Goal: Transaction & Acquisition: Purchase product/service

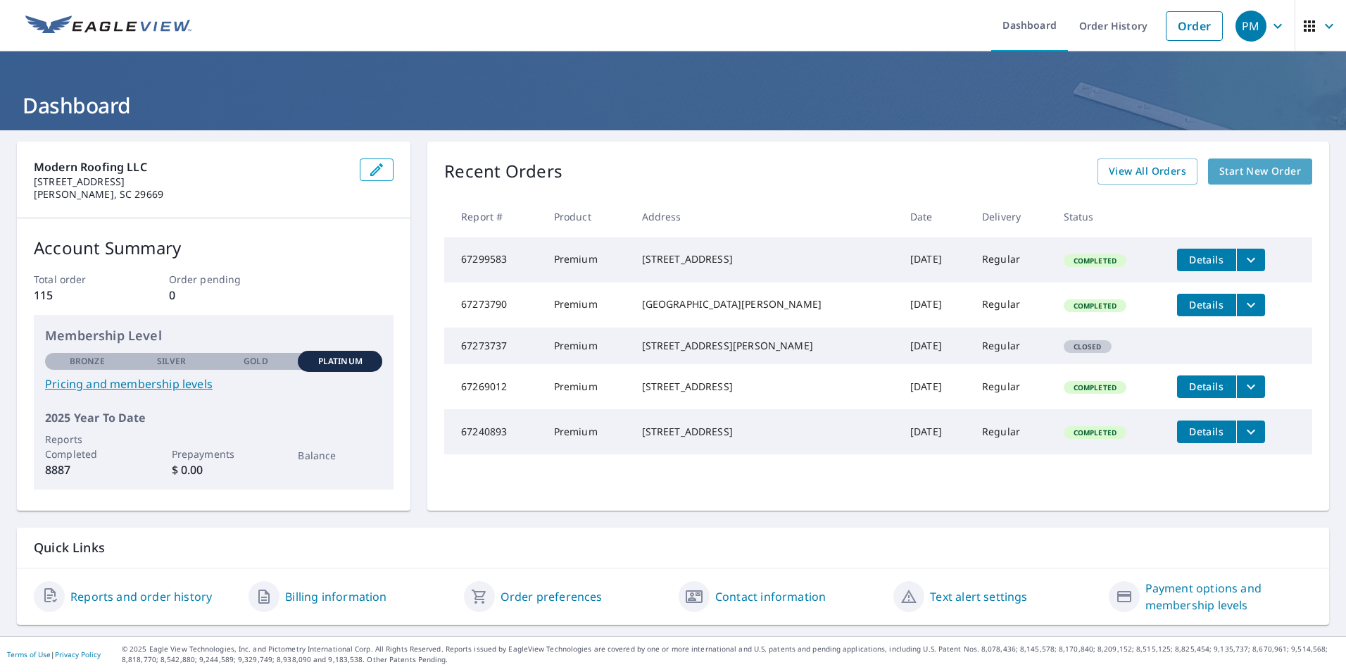
click at [1235, 172] on span "Start New Order" at bounding box center [1261, 172] width 82 height 18
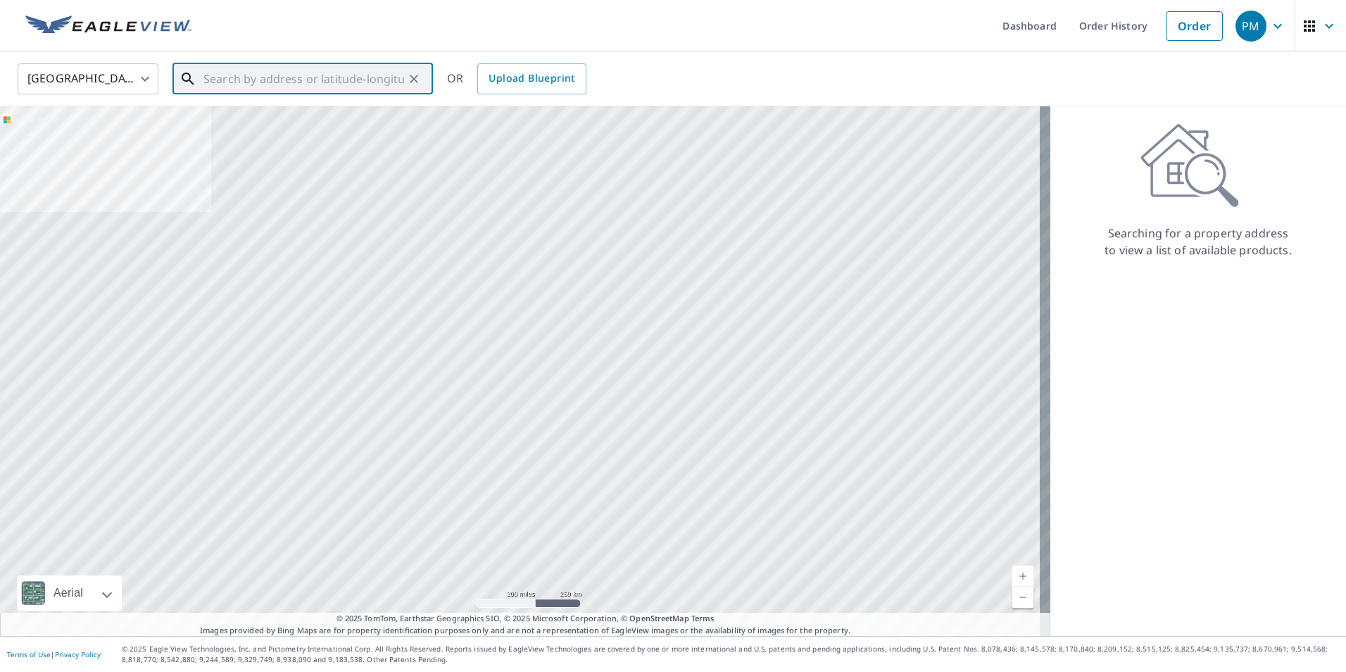
click at [207, 76] on input "text" at bounding box center [304, 78] width 201 height 39
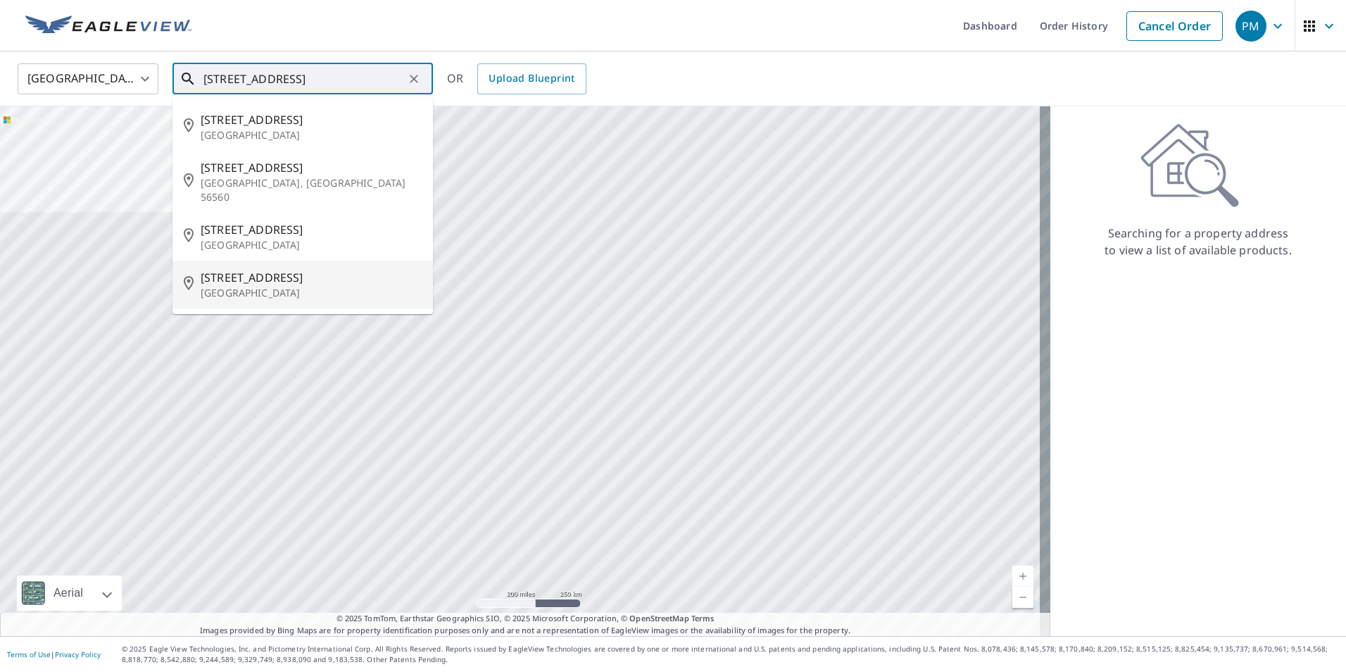
click at [249, 269] on span "[STREET_ADDRESS]" at bounding box center [311, 277] width 221 height 17
type input "[STREET_ADDRESS]"
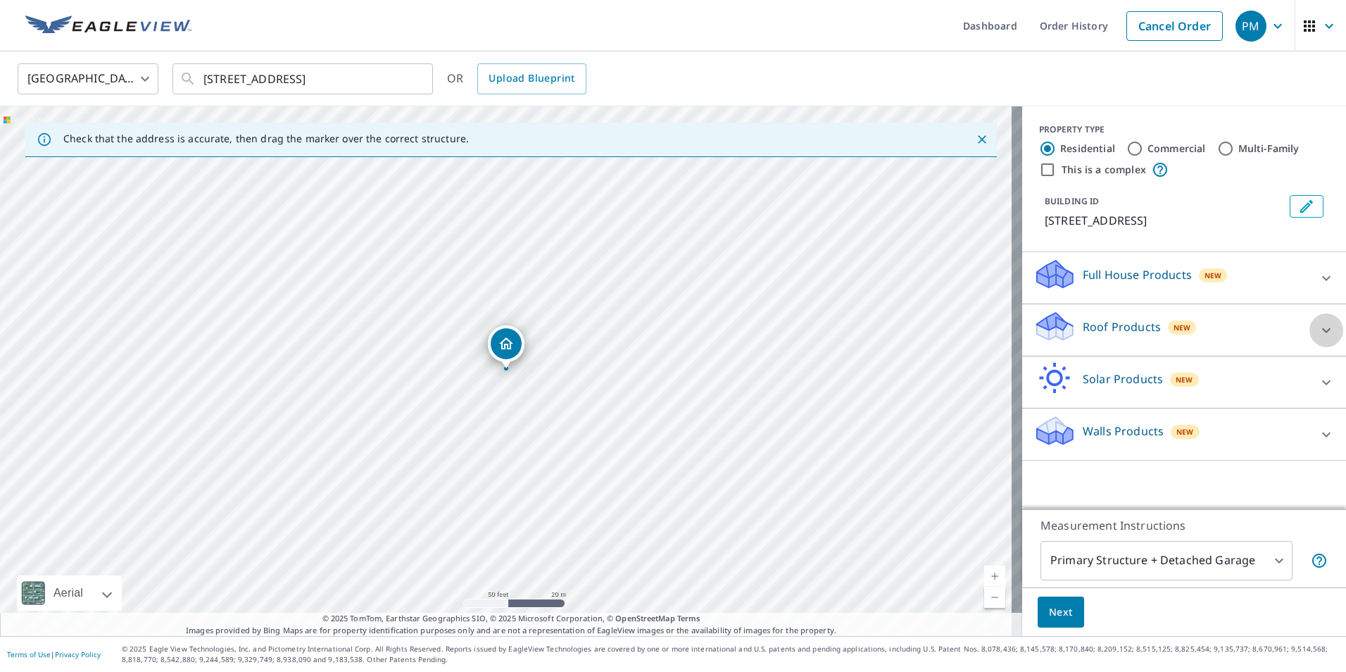
click at [1318, 339] on icon at bounding box center [1326, 330] width 17 height 17
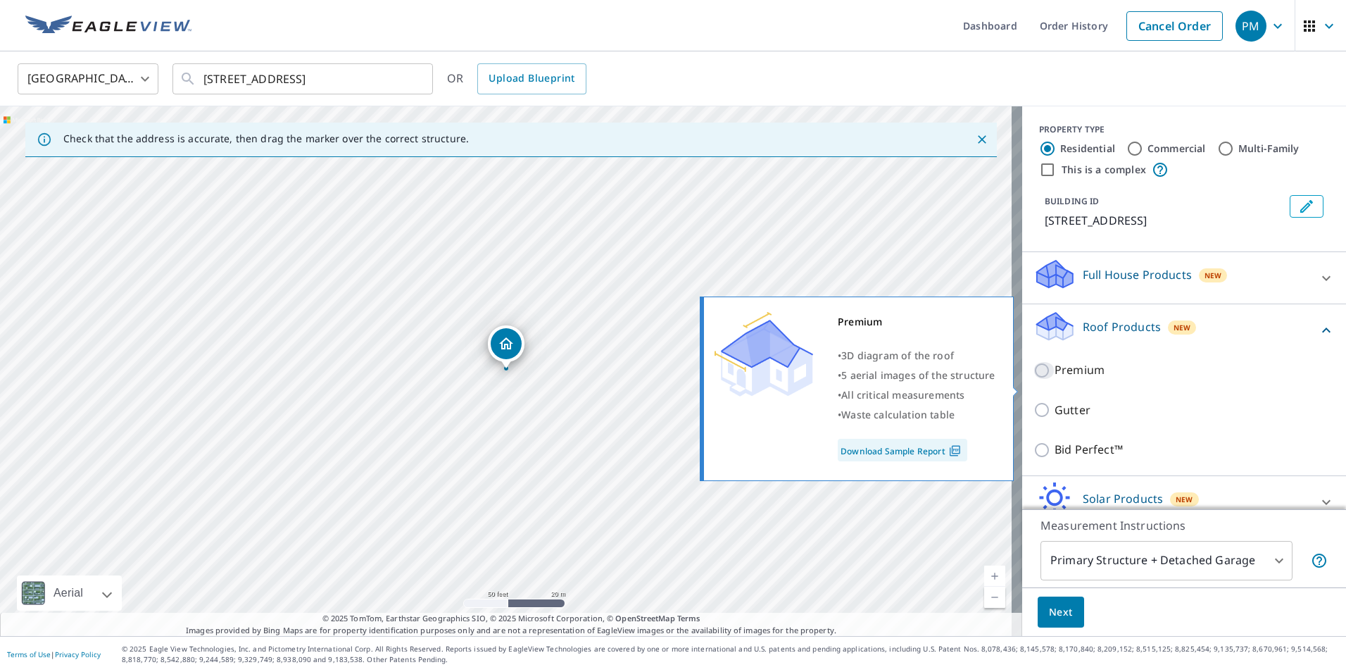
click at [1034, 379] on input "Premium" at bounding box center [1044, 370] width 21 height 17
checkbox input "true"
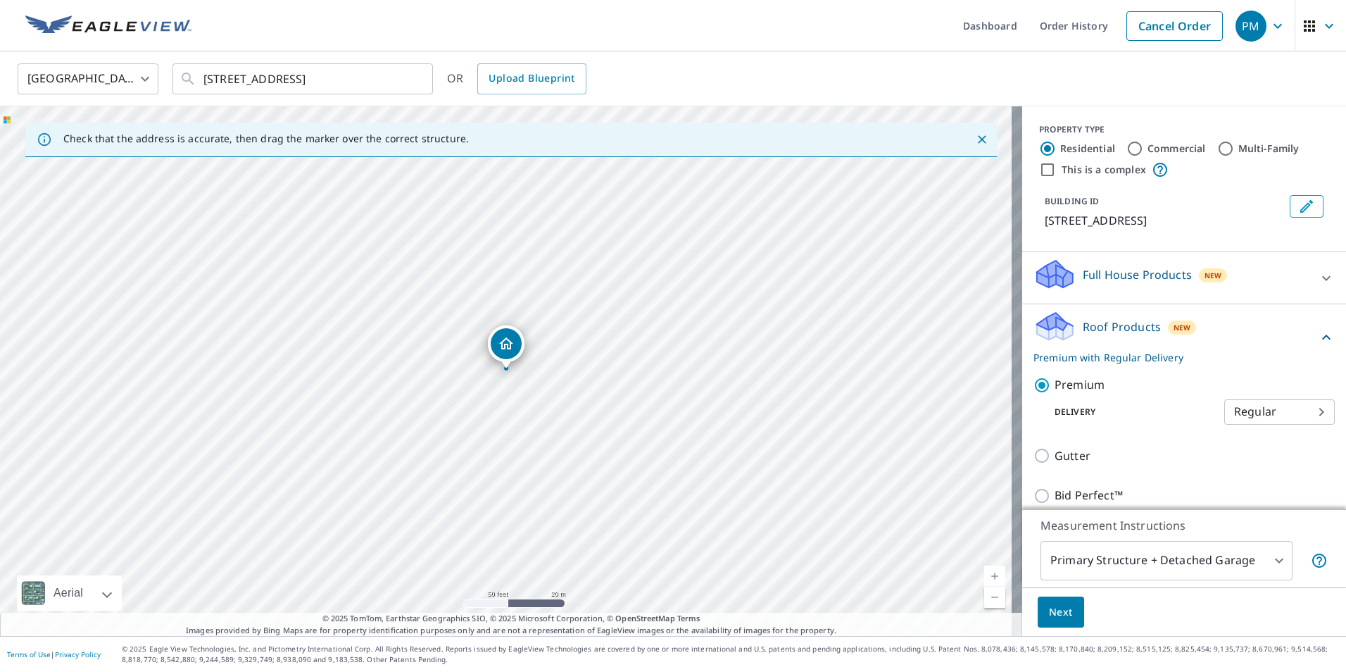
click at [1049, 612] on span "Next" at bounding box center [1061, 613] width 24 height 18
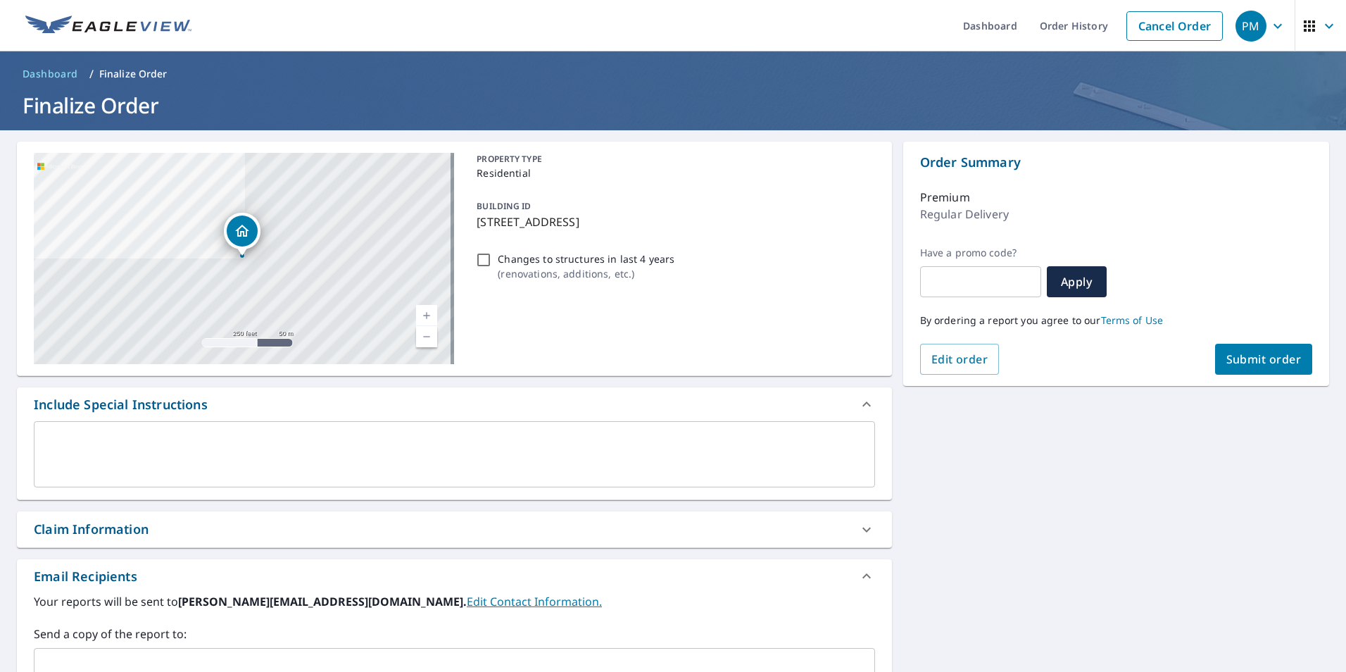
click at [1251, 358] on span "Submit order" at bounding box center [1264, 358] width 75 height 15
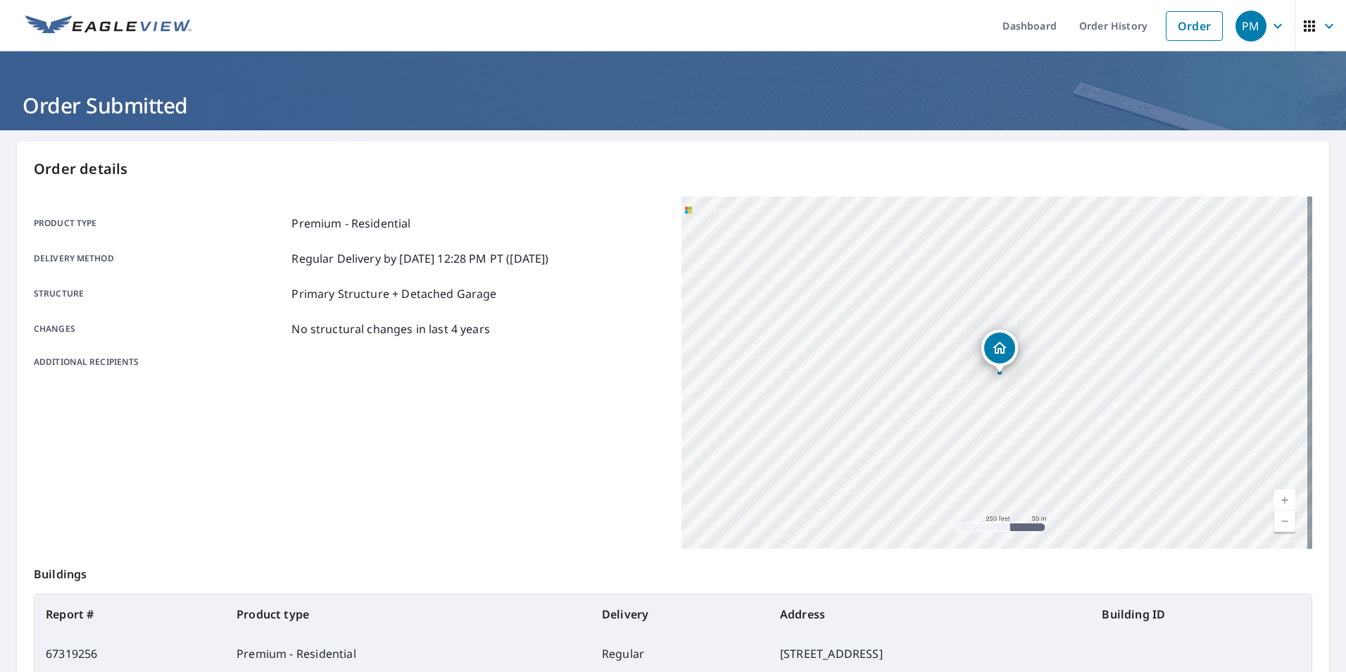
drag, startPoint x: 1296, startPoint y: 464, endPoint x: 1302, endPoint y: 451, distance: 14.5
click at [1302, 465] on div "Order details Product type Premium - Residential Delivery method Regular Delive…" at bounding box center [673, 462] width 1313 height 640
click at [590, 390] on div "Product type Premium - Residential Delivery method Regular Delivery by [DATE] 1…" at bounding box center [349, 372] width 631 height 352
click at [1175, 20] on link "Order" at bounding box center [1194, 26] width 57 height 30
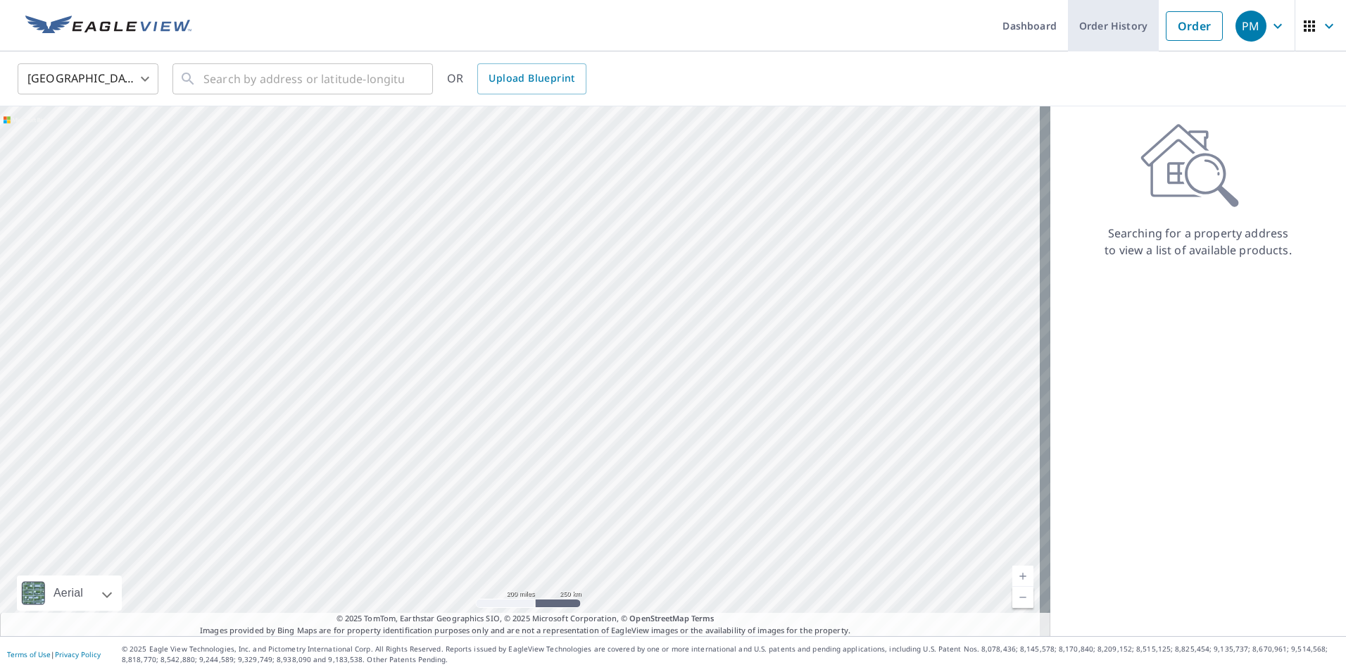
click at [1101, 24] on link "Order History" at bounding box center [1113, 25] width 91 height 51
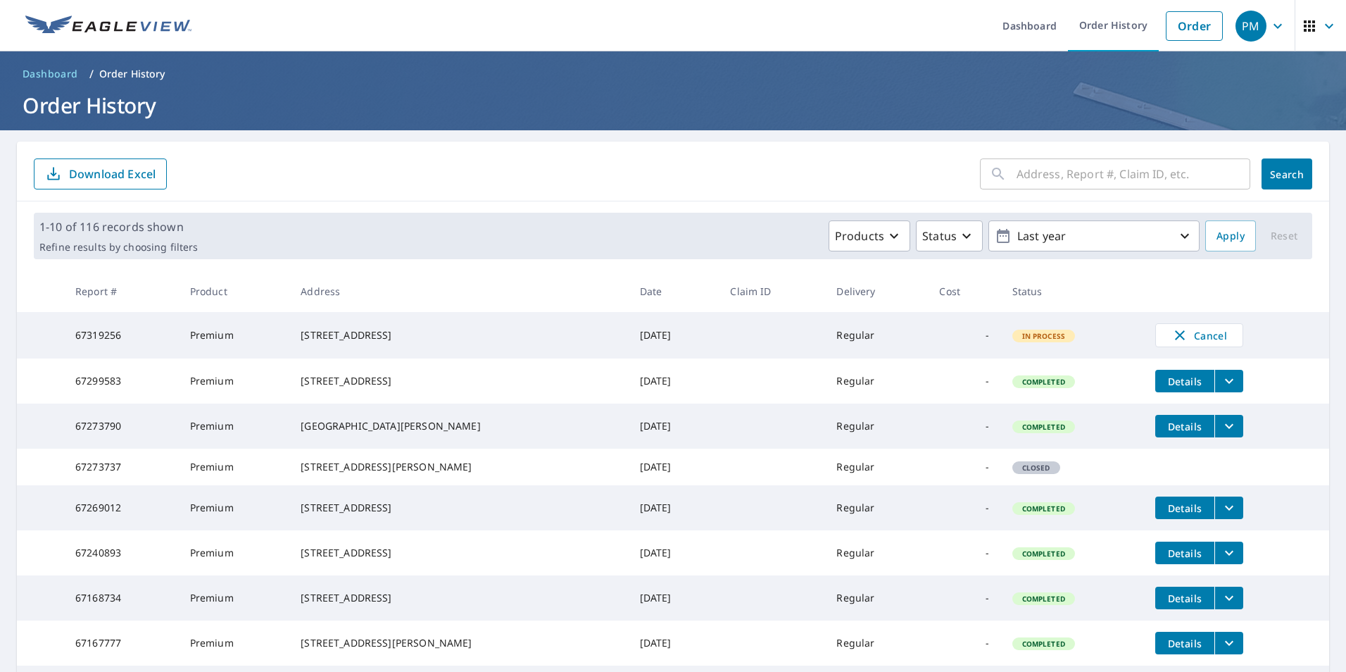
click at [1221, 388] on icon "filesDropdownBtn-67299583" at bounding box center [1229, 381] width 17 height 17
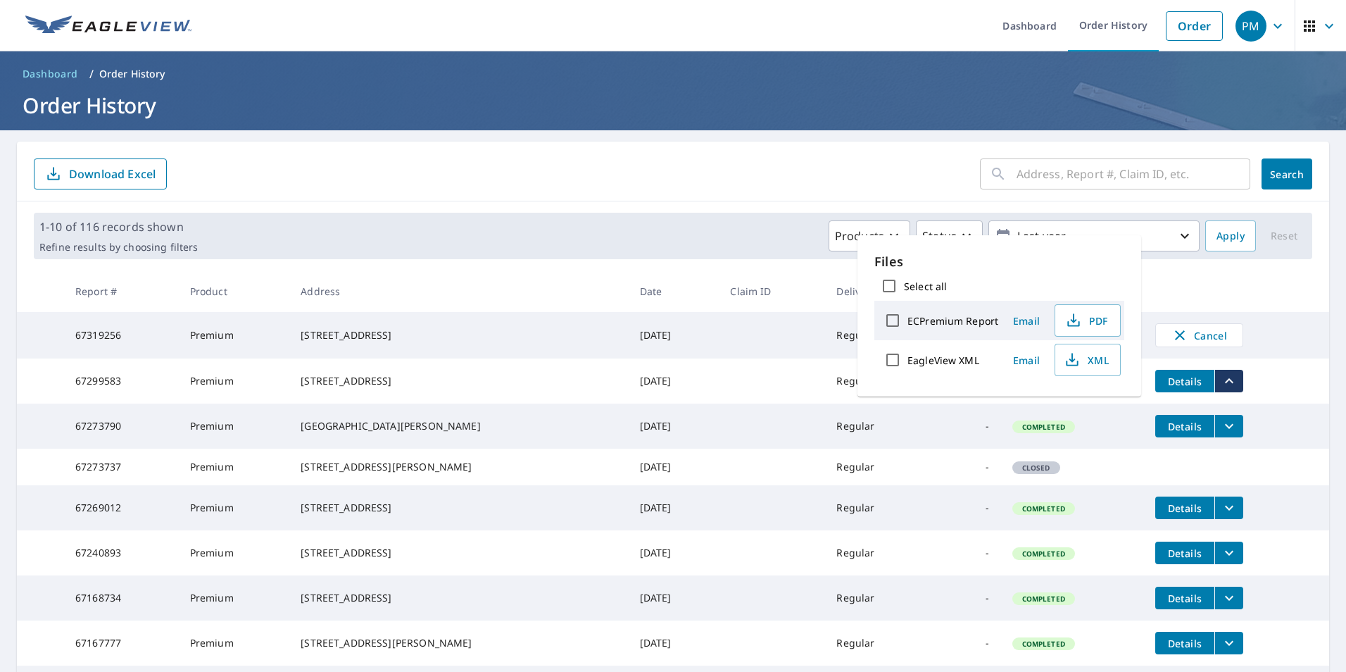
click at [1285, 315] on td "Cancel" at bounding box center [1236, 335] width 185 height 46
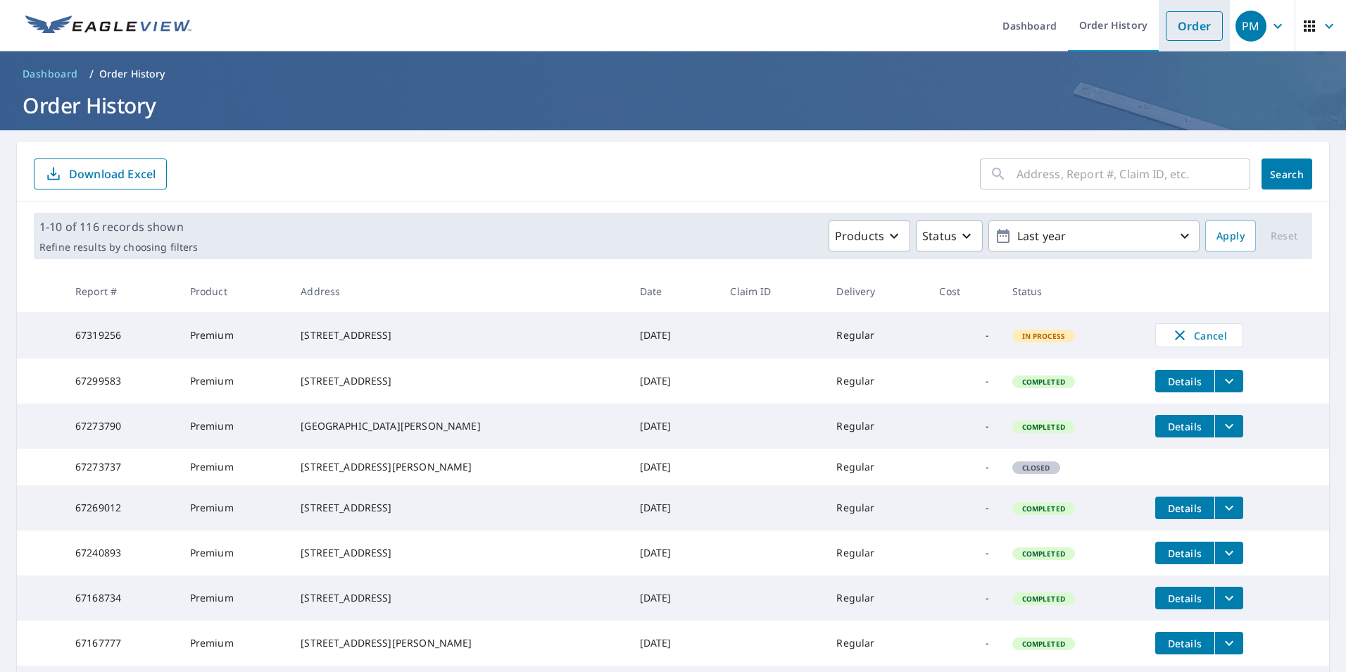
click at [1179, 27] on link "Order" at bounding box center [1194, 26] width 57 height 30
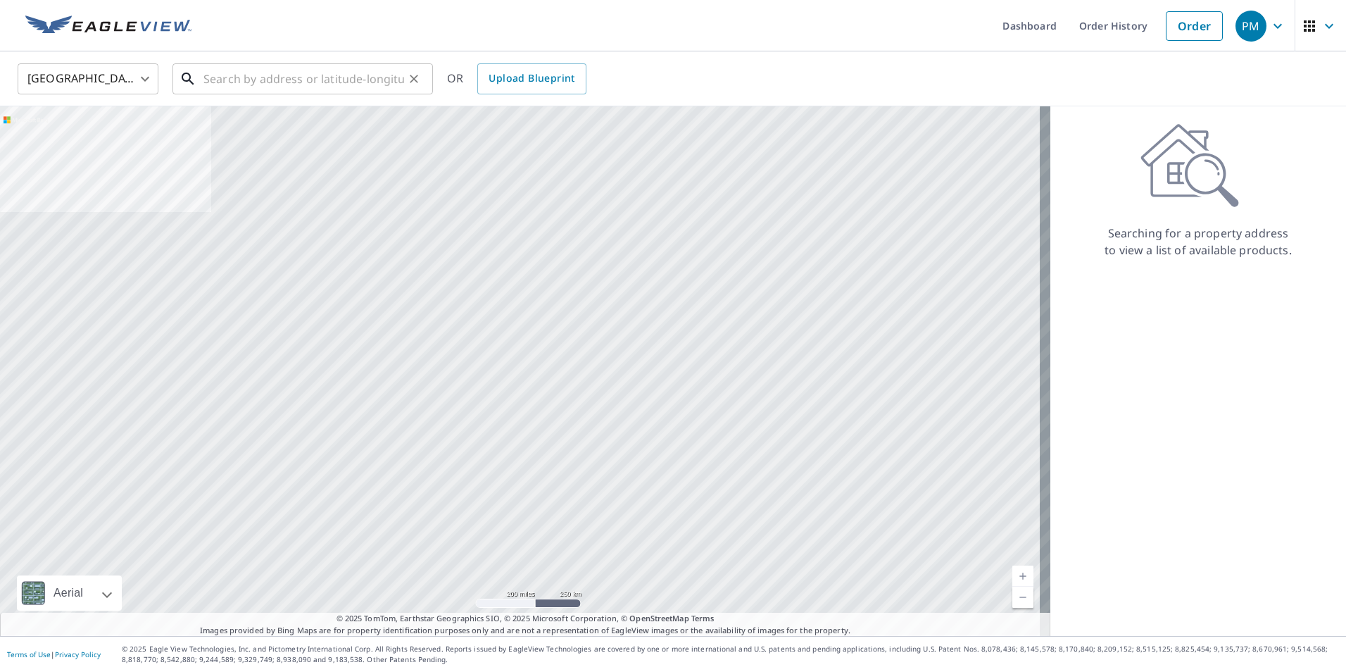
click at [265, 86] on input "text" at bounding box center [304, 78] width 201 height 39
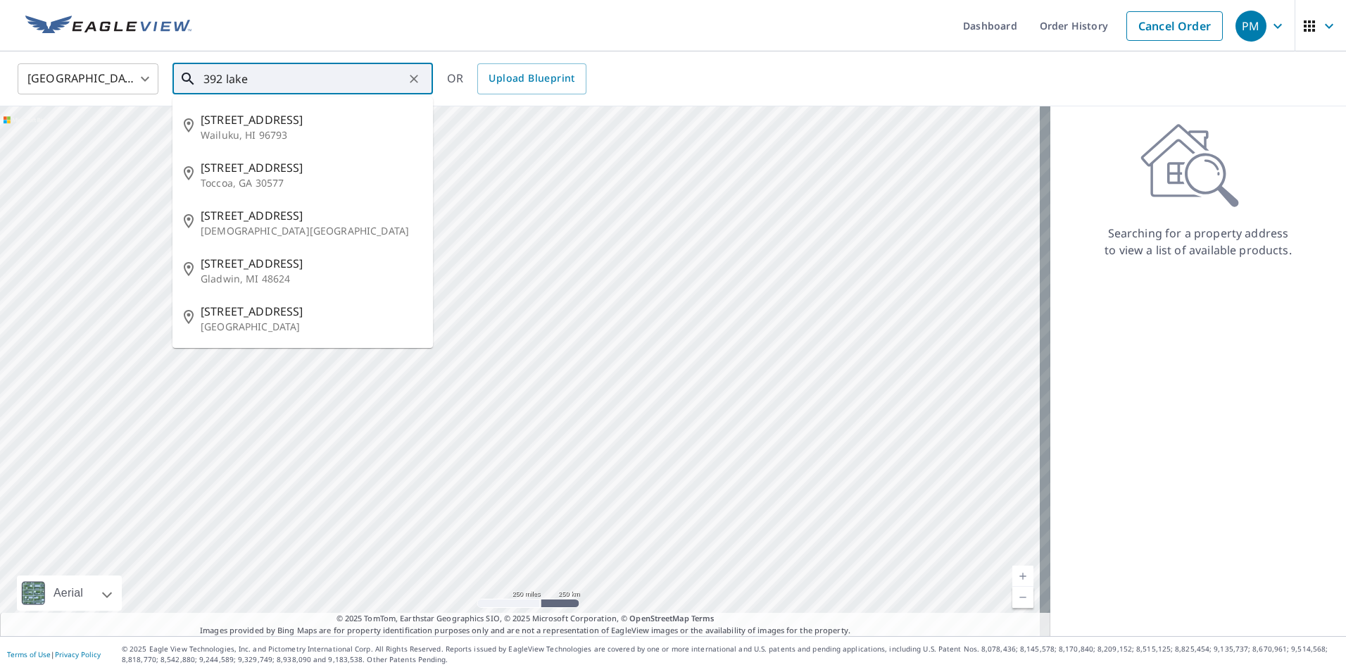
click at [1015, 268] on div at bounding box center [525, 371] width 1051 height 530
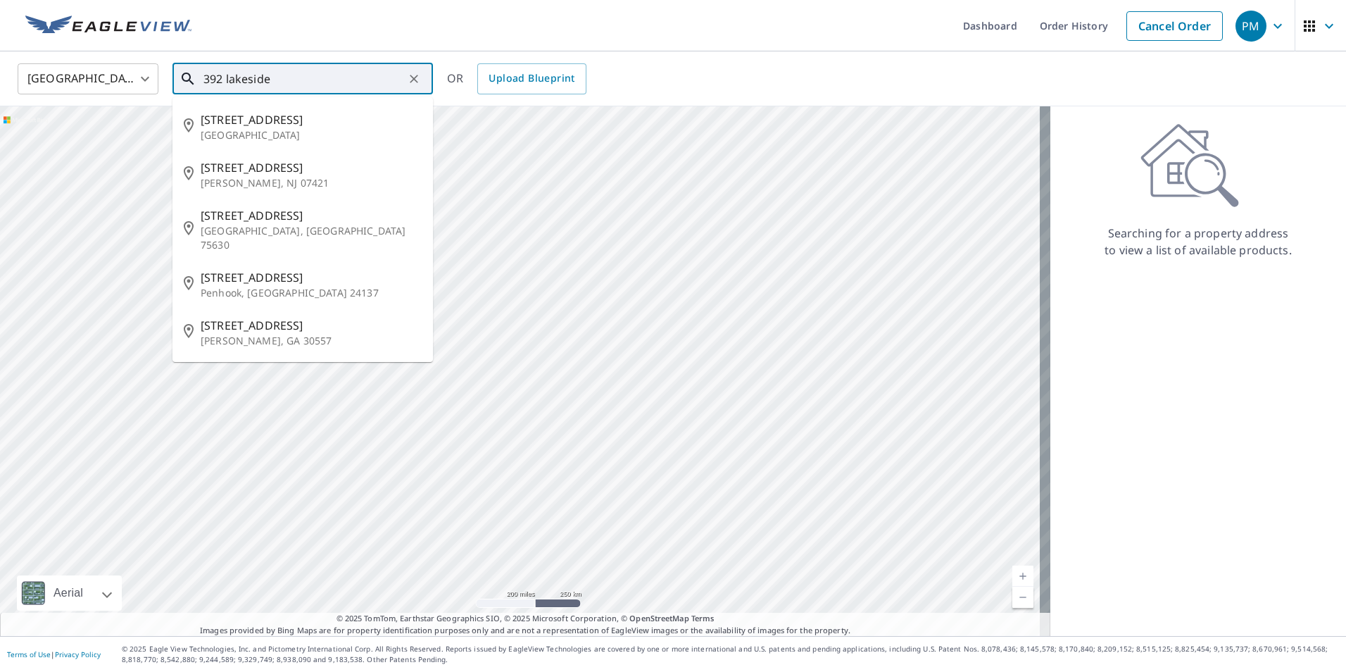
click at [287, 79] on input "392 lakeside" at bounding box center [304, 78] width 201 height 39
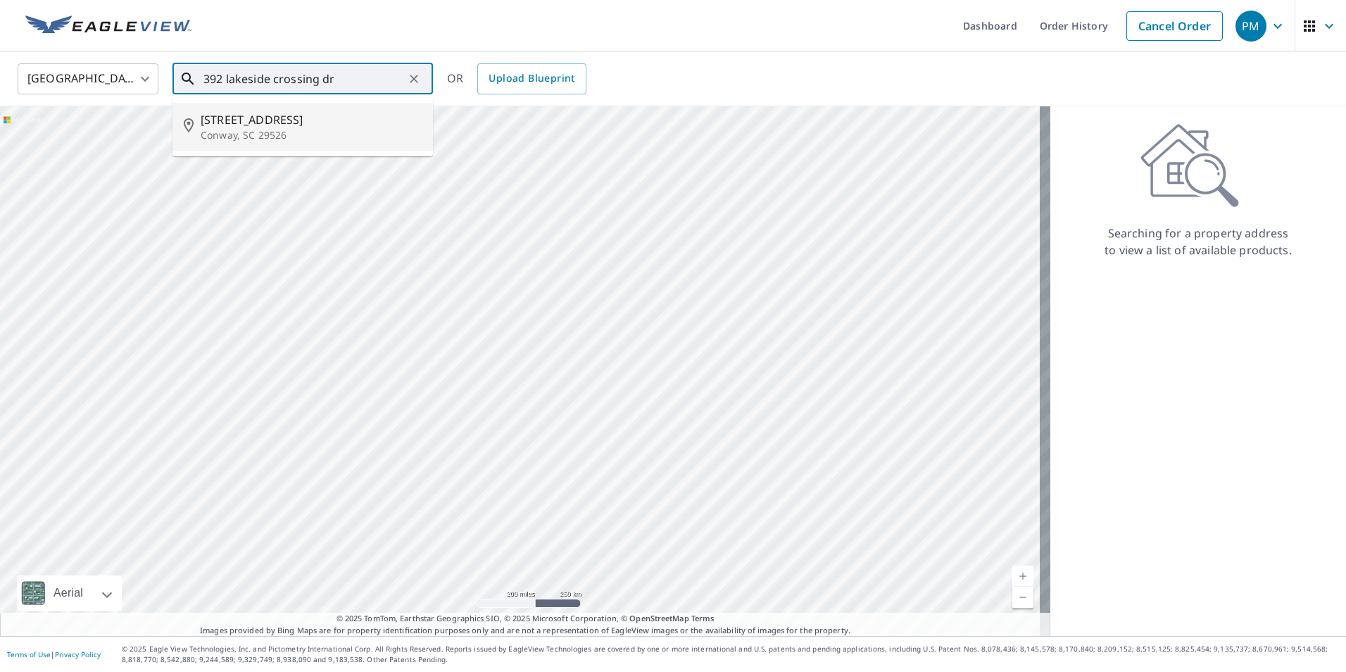
click at [260, 128] on p "Conway, SC 29526" at bounding box center [311, 135] width 221 height 14
type input "[STREET_ADDRESS][PERSON_NAME]"
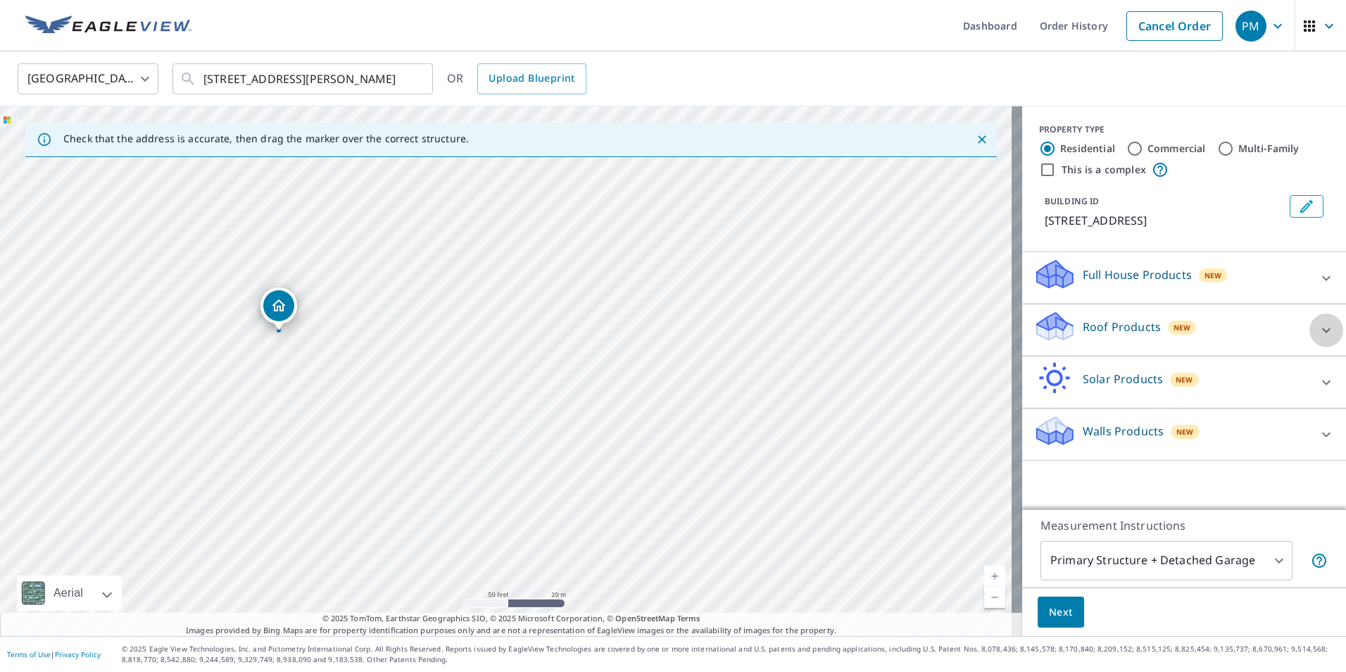
click at [1318, 339] on icon at bounding box center [1326, 330] width 17 height 17
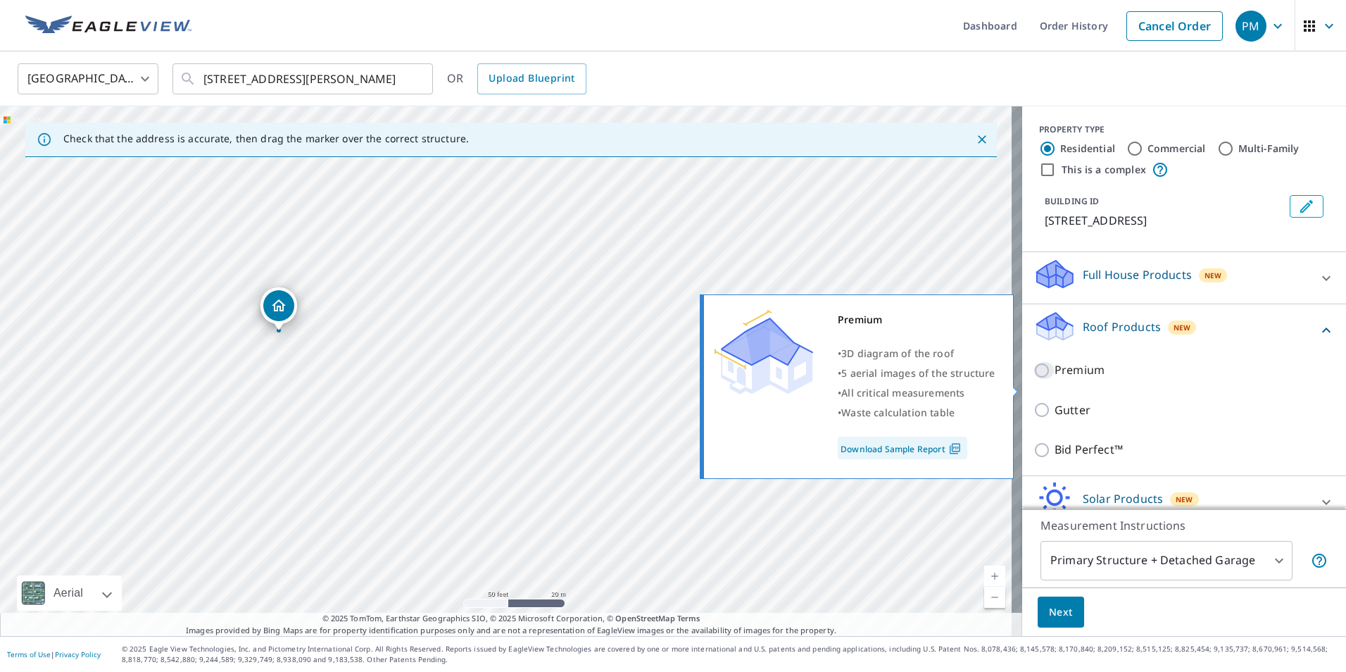
click at [1034, 379] on input "Premium" at bounding box center [1044, 370] width 21 height 17
checkbox input "true"
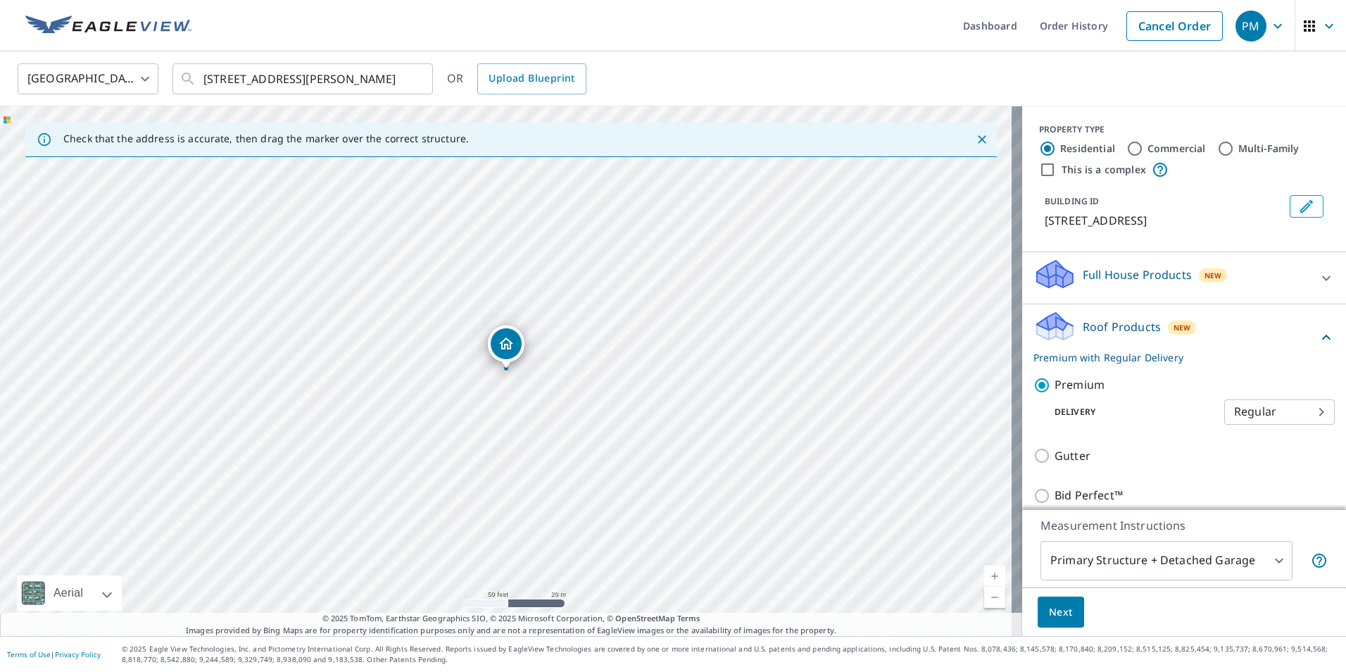
click at [1050, 607] on span "Next" at bounding box center [1061, 613] width 24 height 18
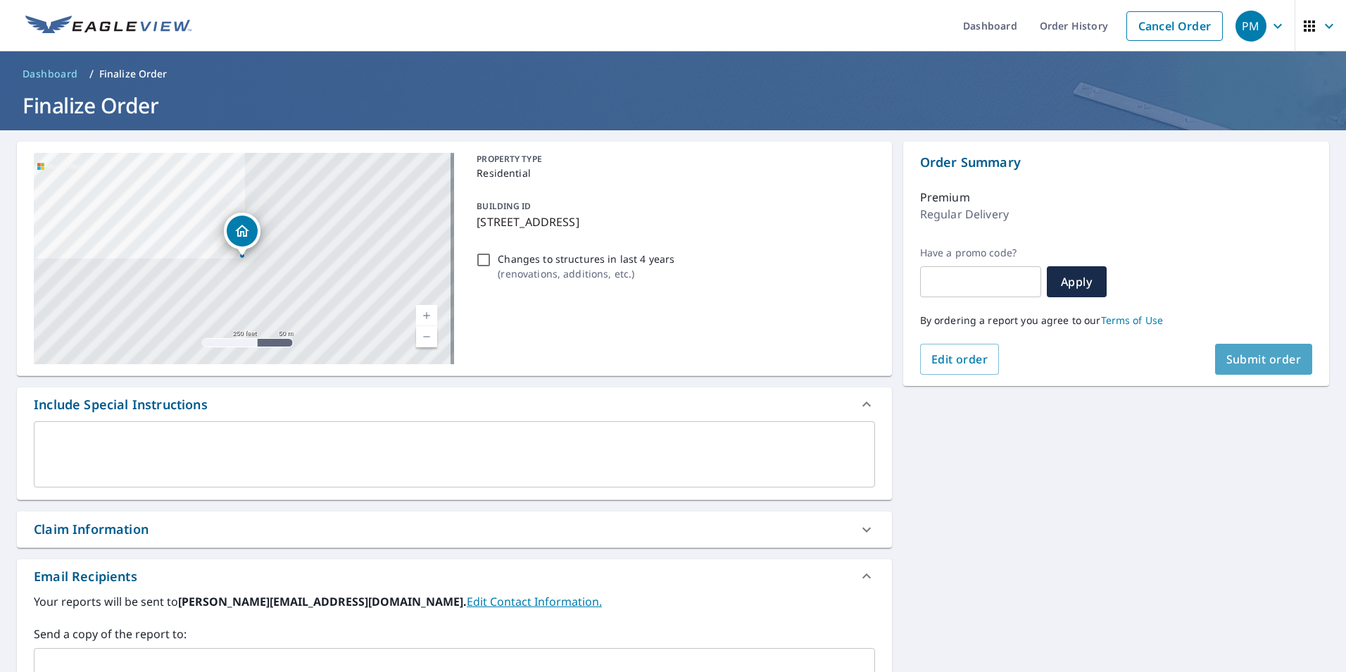
click at [1254, 358] on span "Submit order" at bounding box center [1264, 358] width 75 height 15
